Goal: Task Accomplishment & Management: Manage account settings

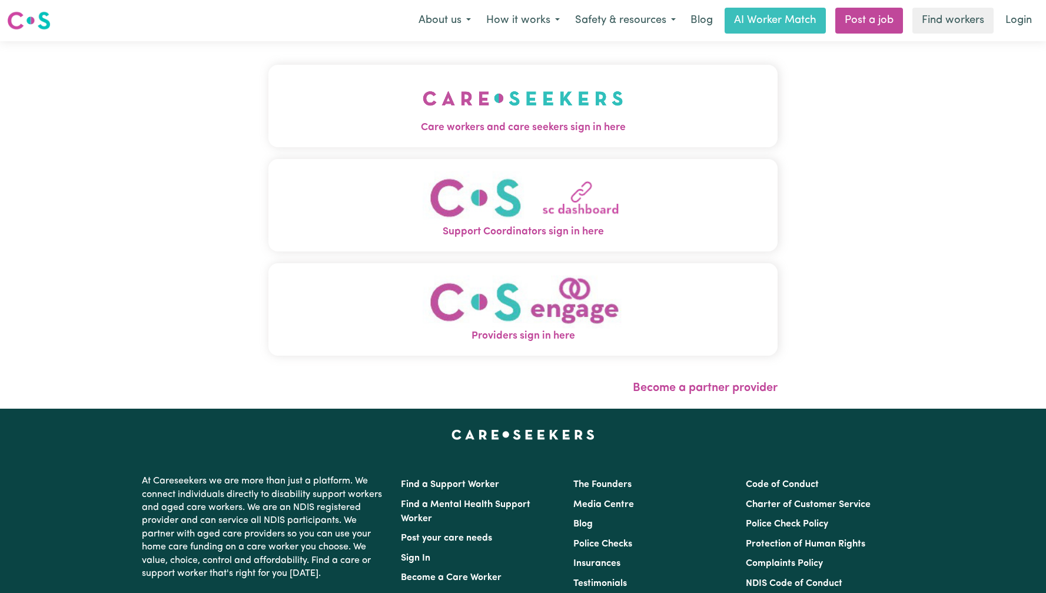
click at [507, 92] on img "Care workers and care seekers sign in here" at bounding box center [523, 99] width 201 height 44
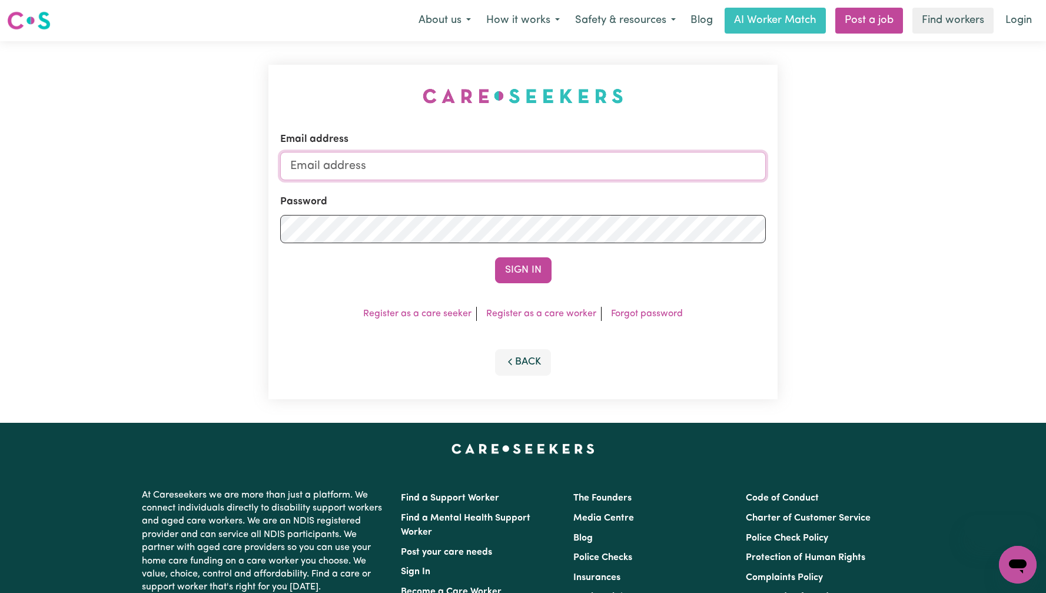
click at [510, 167] on input "Email address" at bounding box center [523, 166] width 486 height 28
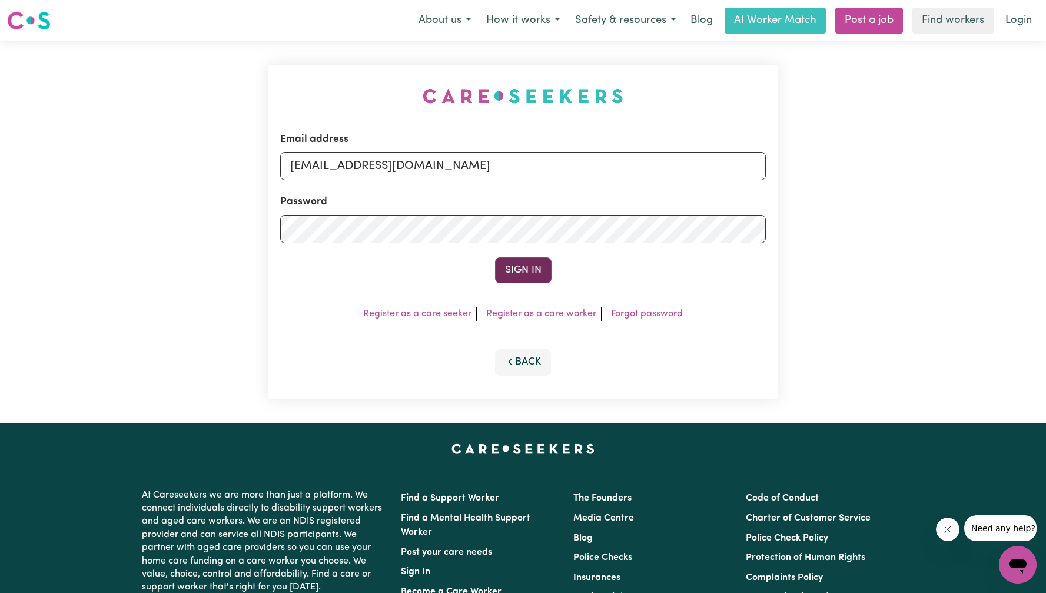
type input "[EMAIL_ADDRESS][DOMAIN_NAME]"
click at [509, 268] on button "Sign In" at bounding box center [523, 270] width 57 height 26
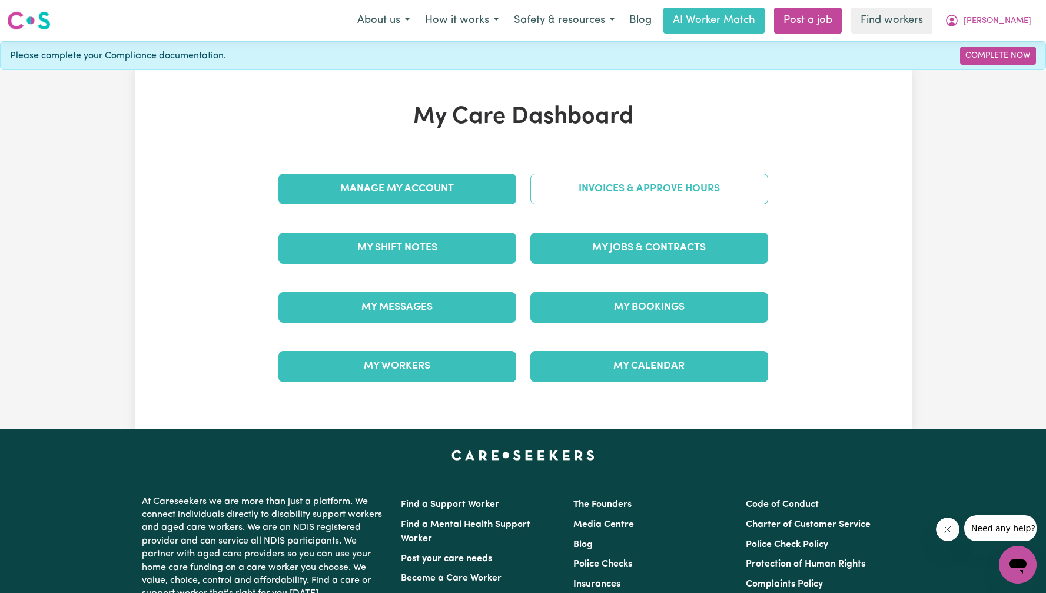
click at [665, 191] on link "Invoices & Approve Hours" at bounding box center [649, 189] width 238 height 31
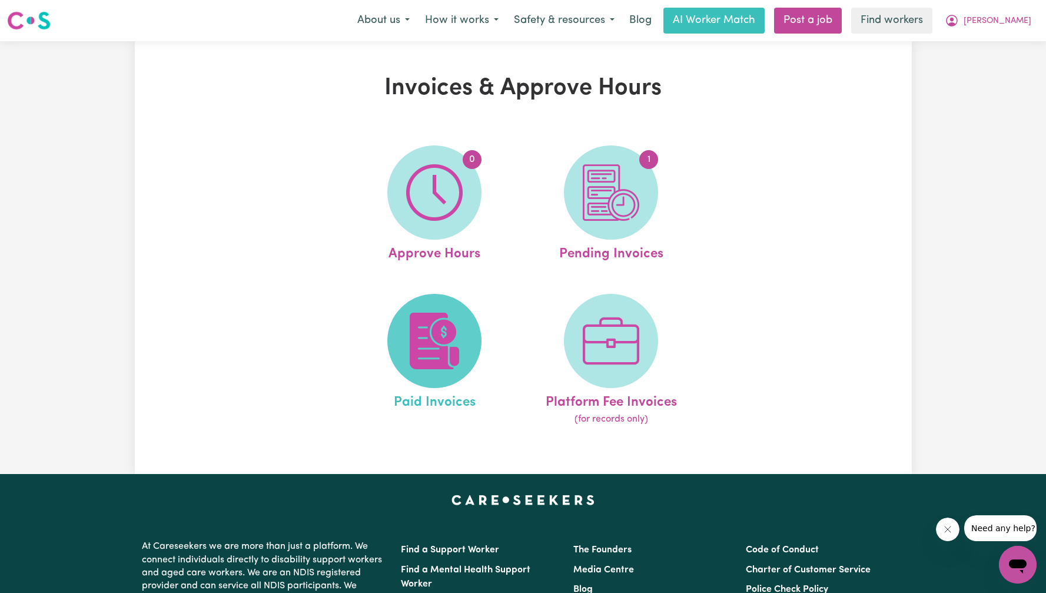
click at [457, 311] on span at bounding box center [434, 341] width 94 height 94
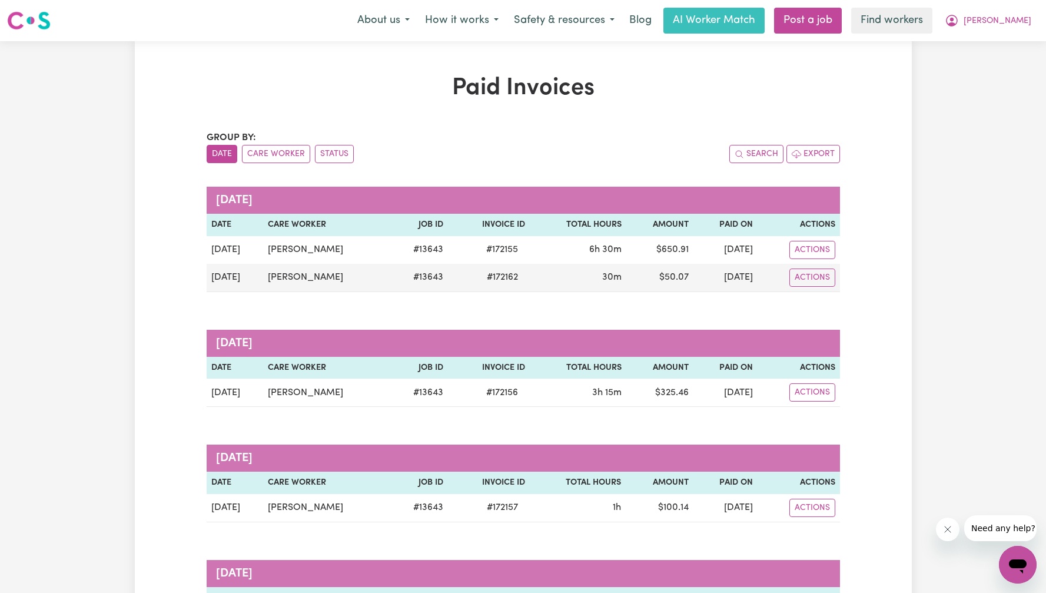
click at [953, 535] on button "Close message from company" at bounding box center [947, 529] width 24 height 24
